Goal: Task Accomplishment & Management: Manage account settings

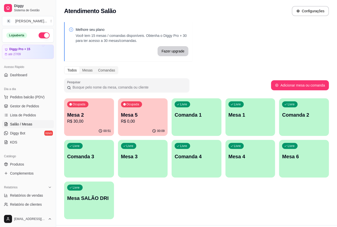
click at [73, 132] on div "00:51" at bounding box center [89, 131] width 50 height 10
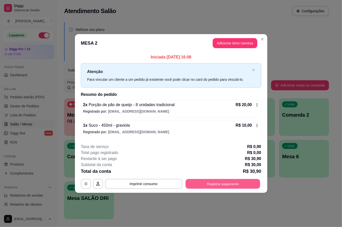
click at [242, 188] on button "Registrar pagamento" at bounding box center [223, 184] width 75 height 10
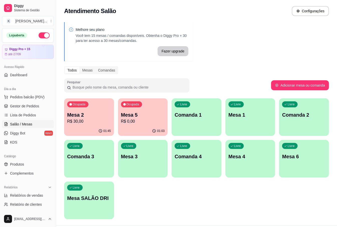
click at [149, 122] on p "R$ 0,00" at bounding box center [143, 121] width 44 height 6
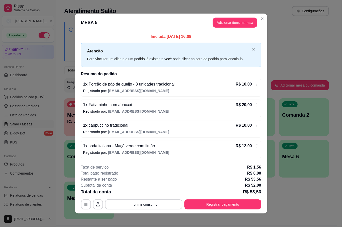
scroll to position [3, 0]
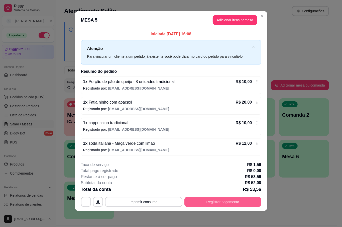
click at [235, 200] on button "Registrar pagamento" at bounding box center [223, 202] width 77 height 10
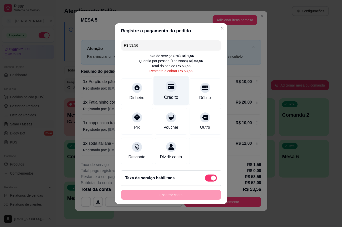
click at [168, 83] on icon at bounding box center [171, 86] width 7 height 7
type input "R$ 0,00"
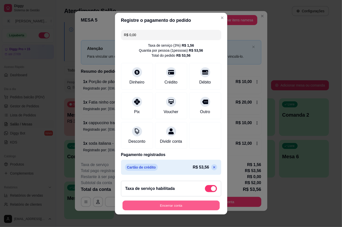
click at [184, 208] on button "Encerrar conta" at bounding box center [171, 205] width 97 height 10
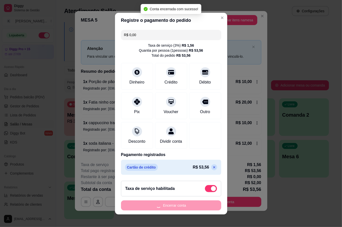
scroll to position [0, 0]
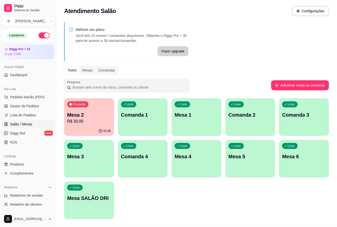
click at [103, 119] on p "R$ 30,00" at bounding box center [89, 121] width 44 height 6
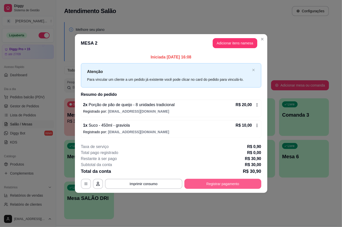
click at [219, 187] on button "Registrar pagamento" at bounding box center [223, 184] width 77 height 10
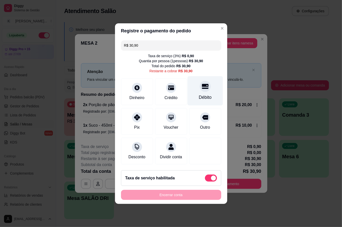
click at [209, 93] on div "Débito" at bounding box center [205, 90] width 35 height 29
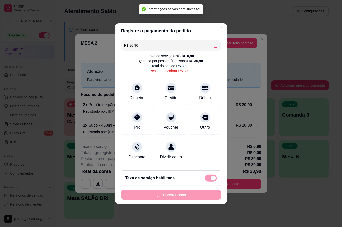
type input "R$ 0,00"
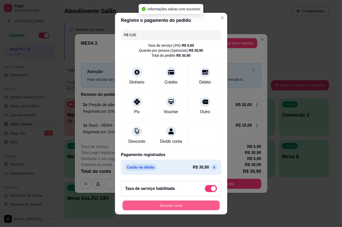
click at [174, 206] on button "Encerrar conta" at bounding box center [171, 205] width 97 height 10
